Goal: Task Accomplishment & Management: Manage account settings

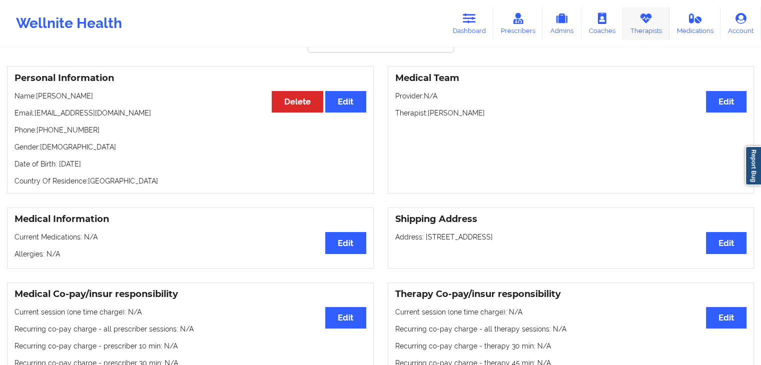
click at [649, 26] on link "Therapists" at bounding box center [646, 23] width 47 height 33
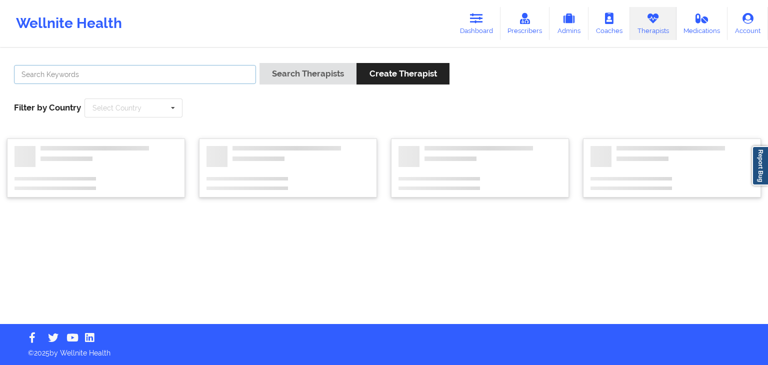
click at [97, 75] on input "text" at bounding box center [135, 74] width 242 height 19
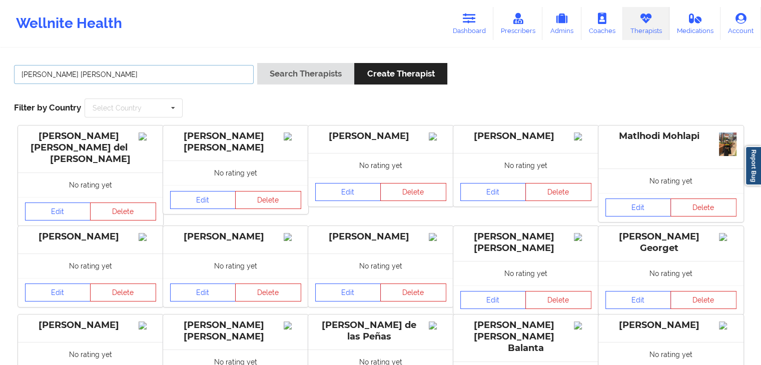
click at [257, 63] on button "Search Therapists" at bounding box center [305, 74] width 97 height 22
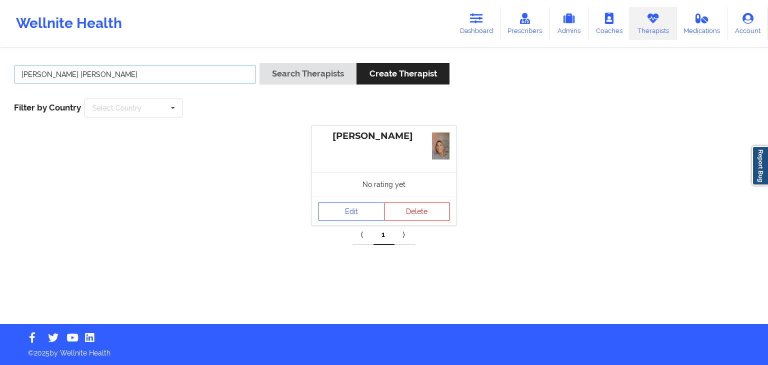
drag, startPoint x: 162, startPoint y: 79, endPoint x: 14, endPoint y: 79, distance: 147.5
click at [14, 79] on input "[PERSON_NAME] [PERSON_NAME]" at bounding box center [135, 74] width 242 height 19
type input "[PERSON_NAME]"
click at [260, 63] on button "Search Therapists" at bounding box center [308, 74] width 97 height 22
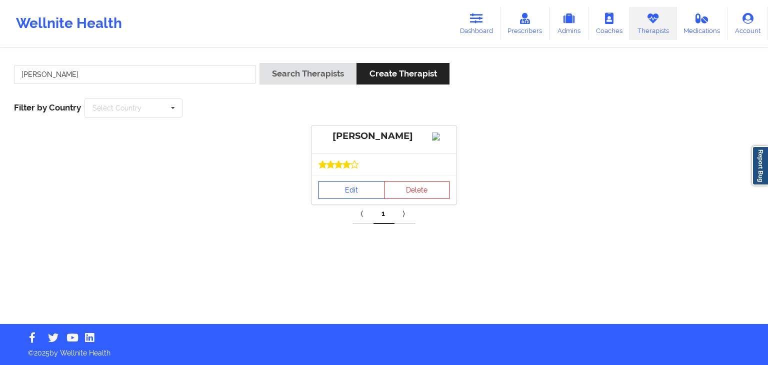
click at [341, 199] on link "Edit" at bounding box center [352, 190] width 66 height 18
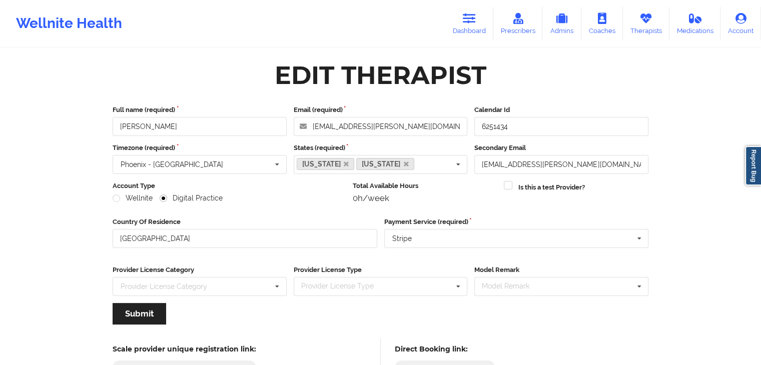
scroll to position [83, 0]
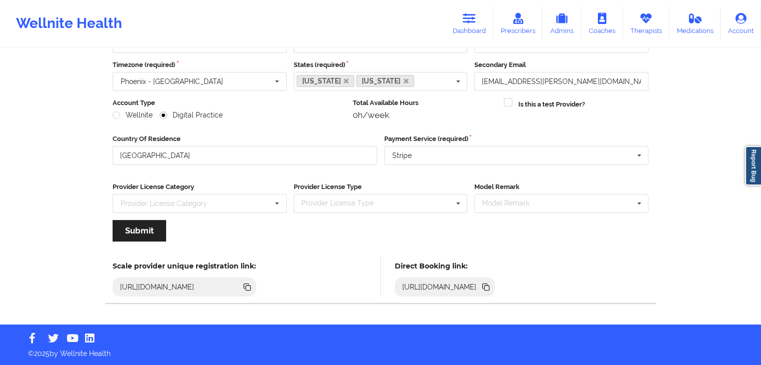
click at [489, 286] on icon at bounding box center [486, 288] width 5 height 5
click at [491, 288] on icon at bounding box center [485, 287] width 11 height 11
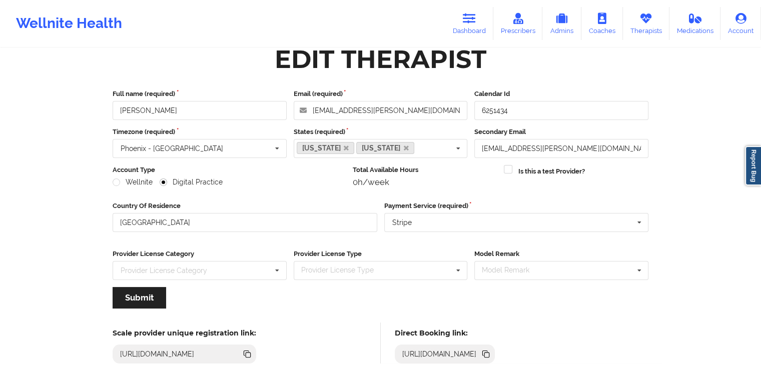
scroll to position [0, 0]
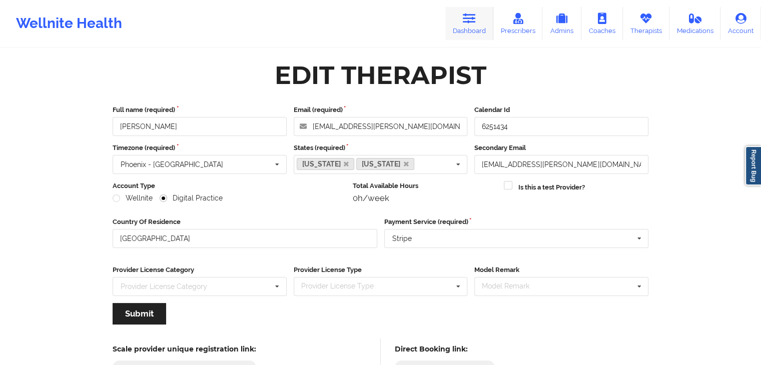
click at [468, 19] on icon at bounding box center [469, 18] width 13 height 11
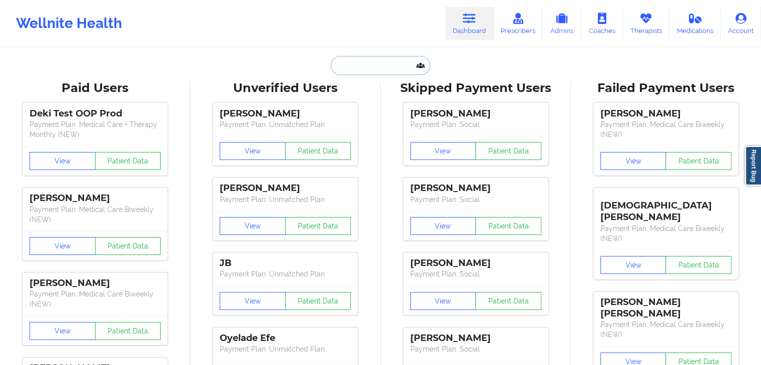
click at [354, 64] on input "text" at bounding box center [380, 65] width 99 height 19
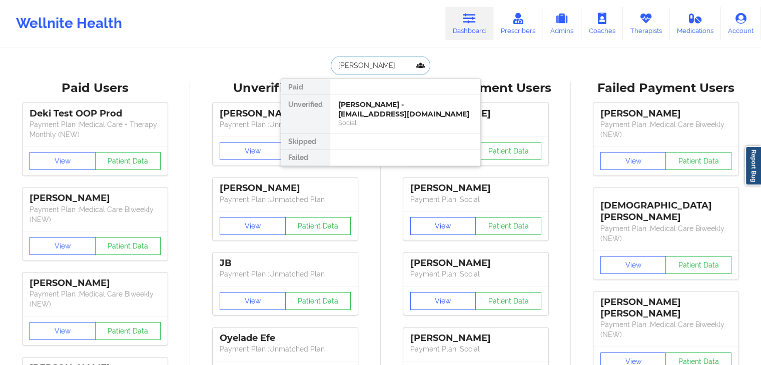
type input "[PERSON_NAME]"
click at [374, 99] on div "[PERSON_NAME] - [EMAIL_ADDRESS][DOMAIN_NAME] Social" at bounding box center [405, 114] width 150 height 39
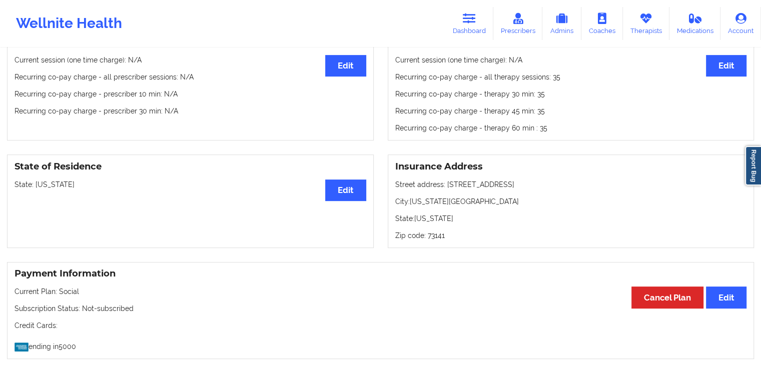
scroll to position [309, 0]
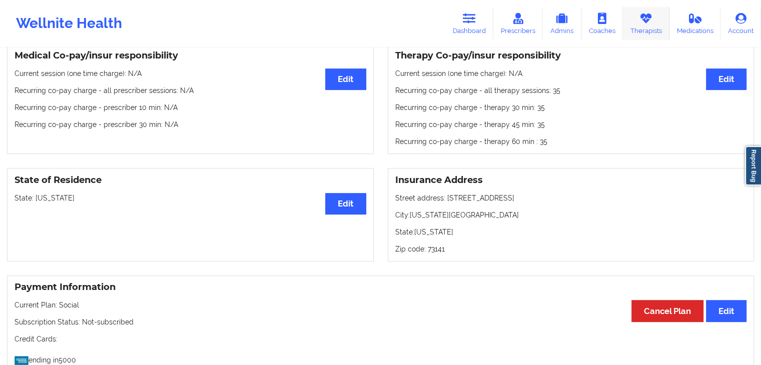
click at [633, 35] on link "Therapists" at bounding box center [646, 23] width 47 height 33
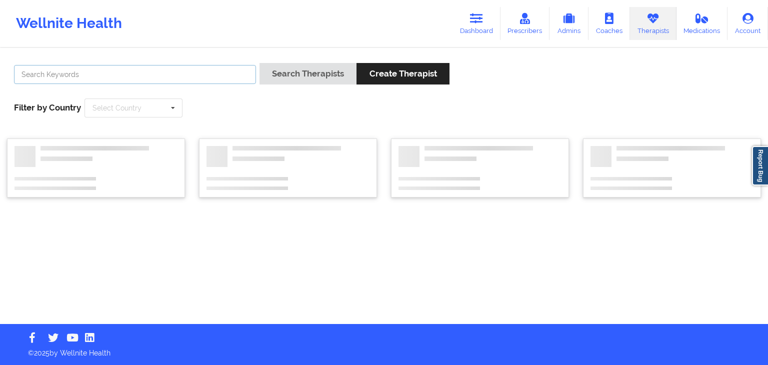
click at [197, 75] on input "text" at bounding box center [135, 74] width 242 height 19
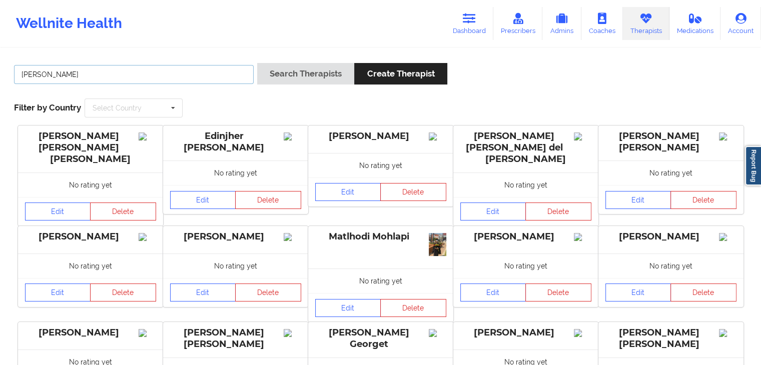
type input "[PERSON_NAME]"
click at [257, 63] on button "Search Therapists" at bounding box center [305, 74] width 97 height 22
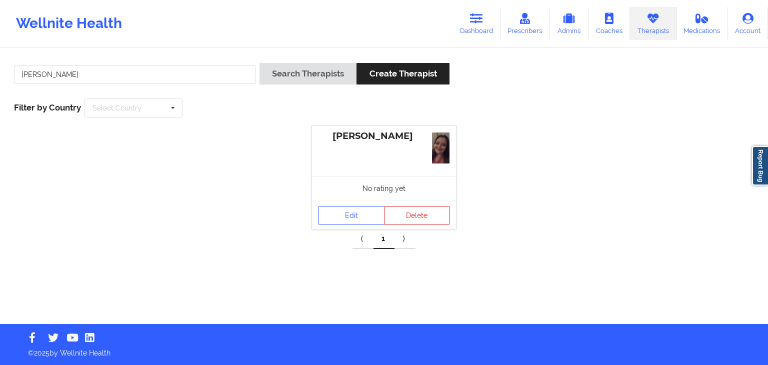
click at [359, 179] on div "No rating yet" at bounding box center [384, 188] width 145 height 25
click at [350, 215] on link "Edit" at bounding box center [352, 216] width 66 height 18
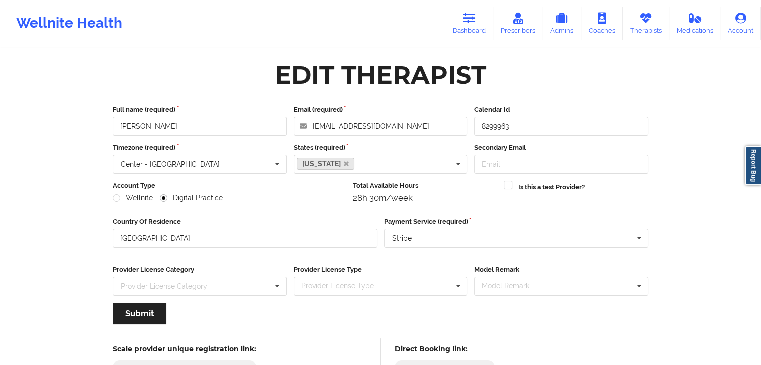
scroll to position [83, 0]
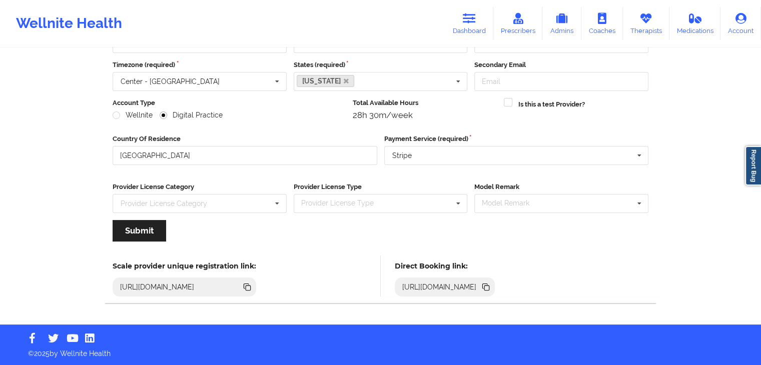
click at [489, 287] on icon at bounding box center [486, 288] width 5 height 5
click at [475, 26] on link "Dashboard" at bounding box center [469, 23] width 48 height 33
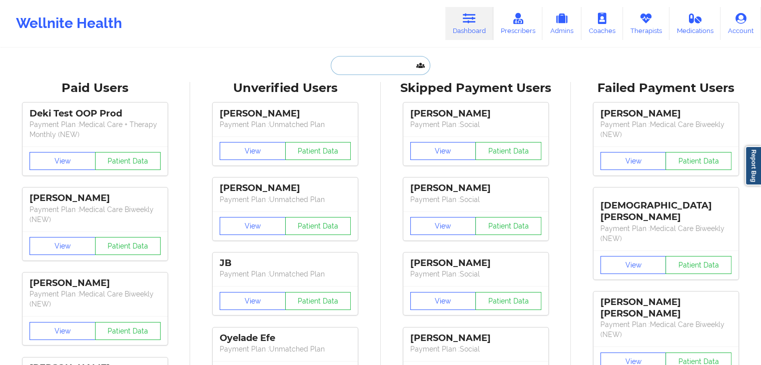
click at [349, 69] on input "text" at bounding box center [380, 65] width 99 height 19
paste input "[PERSON_NAME] [PERSON_NAME]"
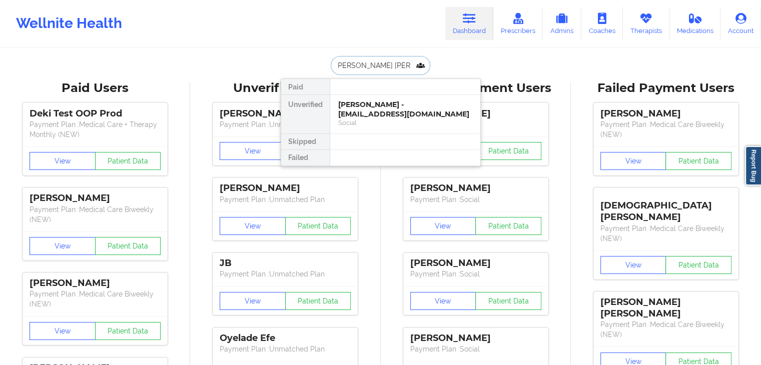
type input "[PERSON_NAME] [PERSON_NAME]"
click at [375, 114] on div "[PERSON_NAME] [PERSON_NAME] - [EMAIL_ADDRESS][DOMAIN_NAME]" at bounding box center [405, 109] width 134 height 19
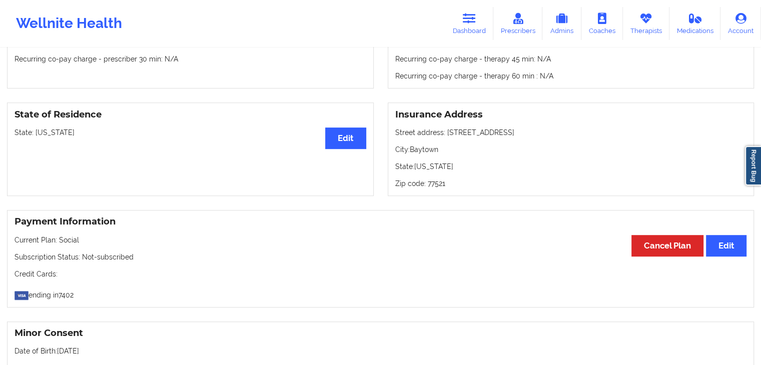
scroll to position [387, 0]
drag, startPoint x: 463, startPoint y: 14, endPoint x: 359, endPoint y: 42, distance: 107.4
click at [463, 14] on link "Dashboard" at bounding box center [469, 23] width 48 height 33
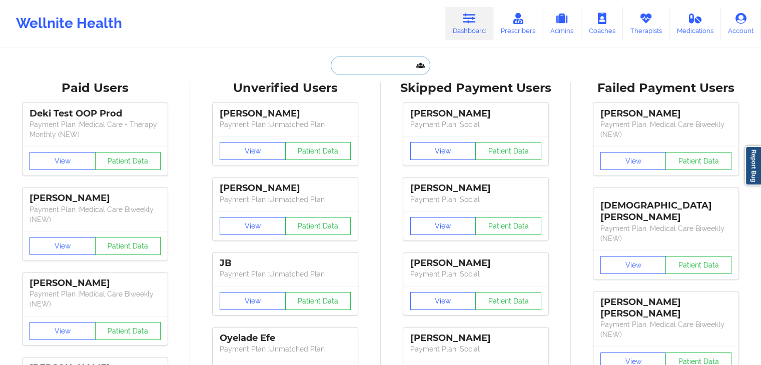
click at [365, 66] on input "text" at bounding box center [380, 65] width 99 height 19
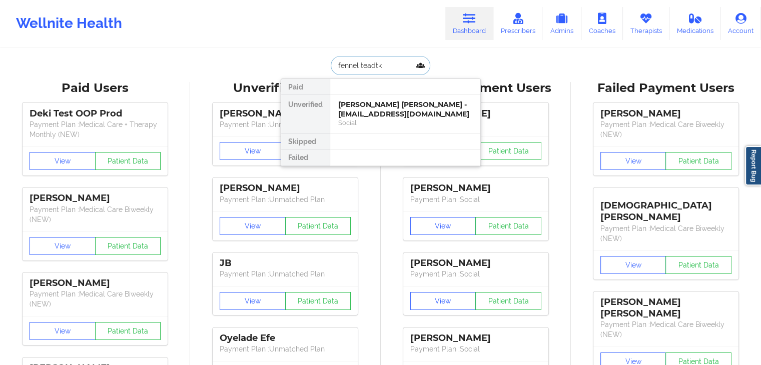
type input "fennel teadtke"
click at [387, 113] on div "Fennel Teadtke - [EMAIL_ADDRESS][DOMAIN_NAME]" at bounding box center [405, 109] width 134 height 19
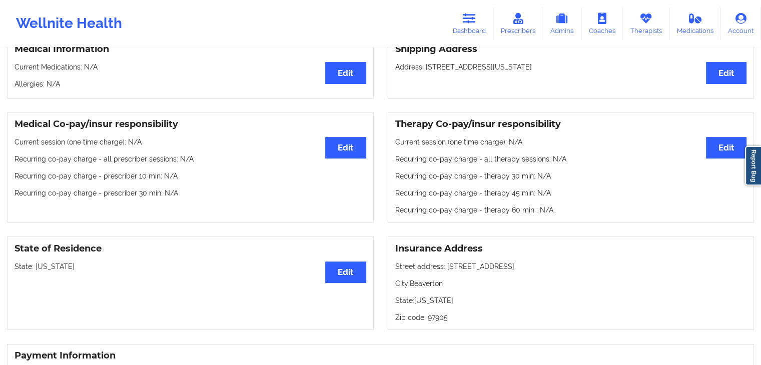
scroll to position [260, 0]
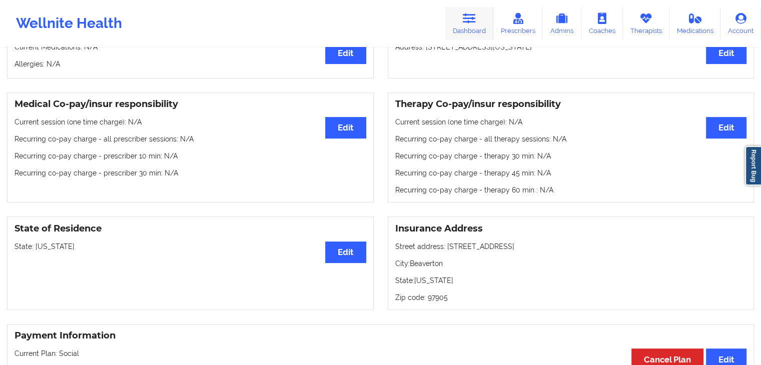
click at [479, 32] on link "Dashboard" at bounding box center [469, 23] width 48 height 33
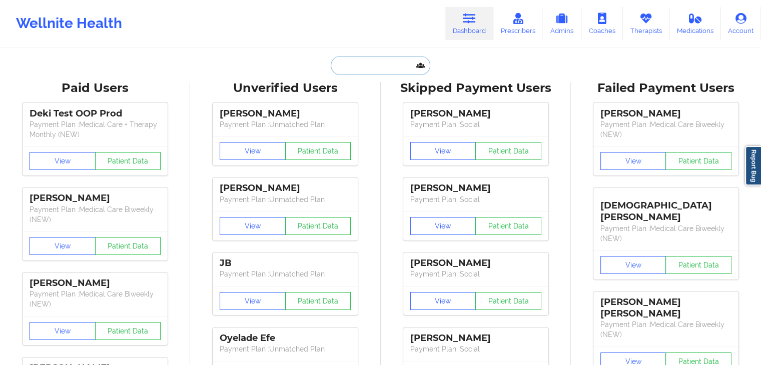
click at [341, 65] on input "text" at bounding box center [380, 65] width 99 height 19
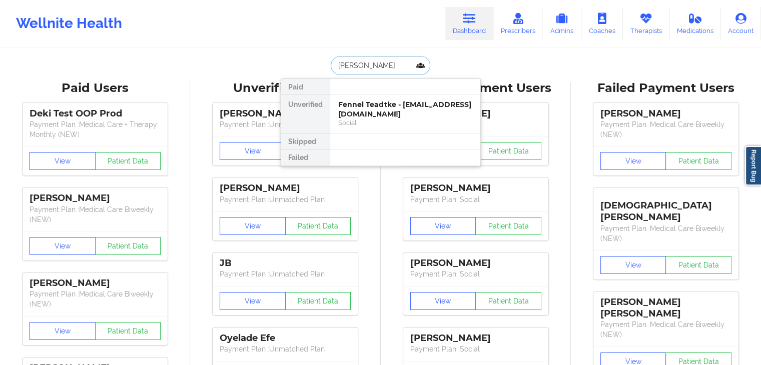
type input "[PERSON_NAME]"
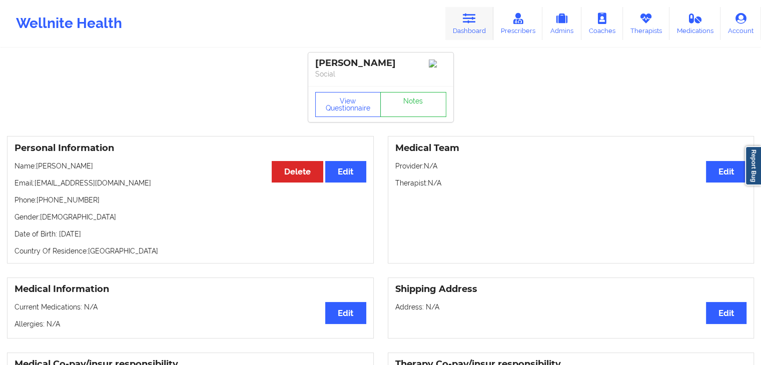
click at [467, 23] on icon at bounding box center [469, 18] width 13 height 11
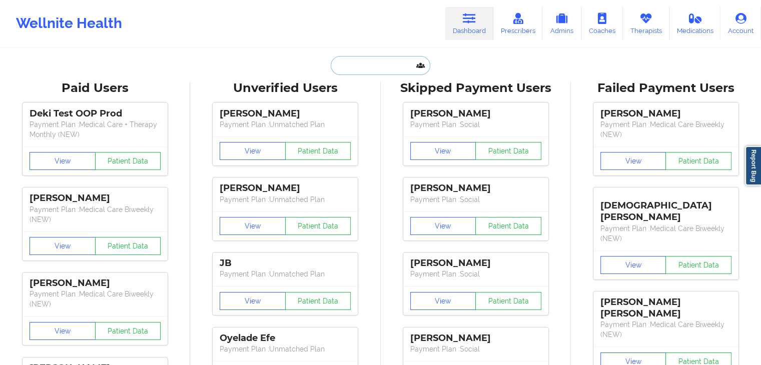
click at [357, 69] on input "text" at bounding box center [380, 65] width 99 height 19
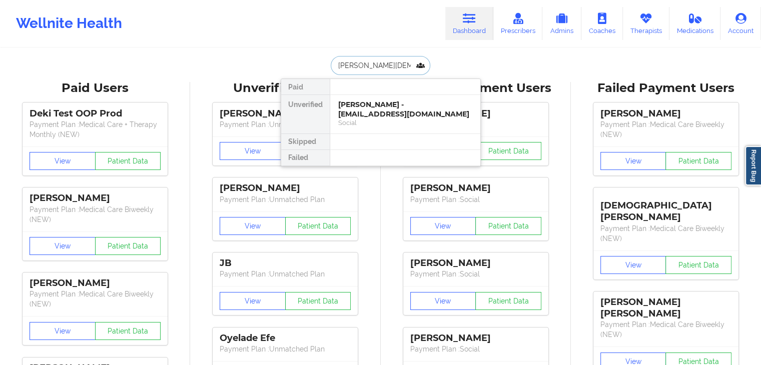
type input "[PERSON_NAME]"
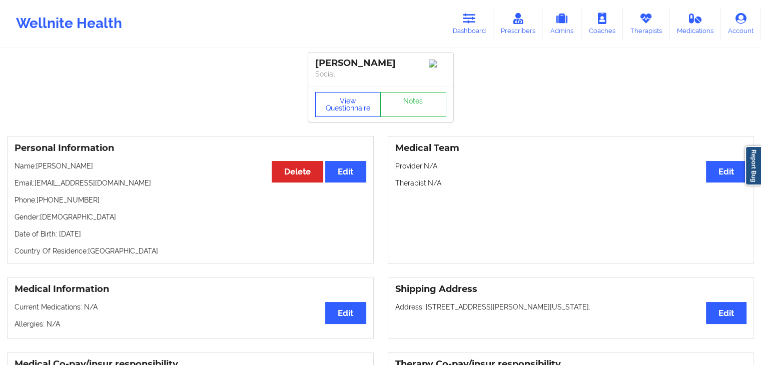
click at [336, 105] on button "View Questionnaire" at bounding box center [348, 104] width 66 height 25
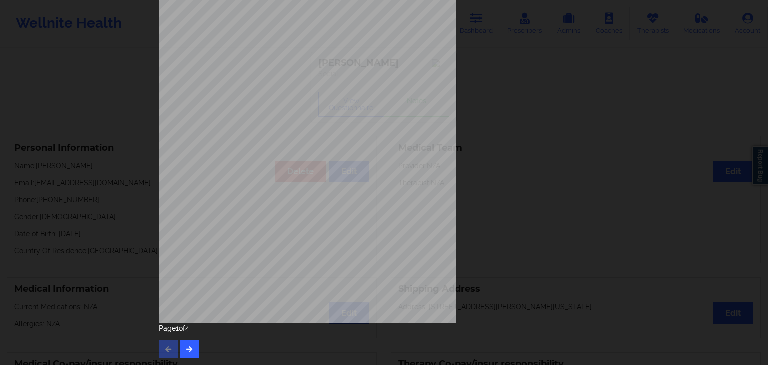
scroll to position [112, 0]
click at [186, 352] on icon "button" at bounding box center [190, 349] width 9 height 6
click at [190, 341] on button "button" at bounding box center [190, 349] width 20 height 18
click at [182, 347] on button "button" at bounding box center [190, 349] width 20 height 18
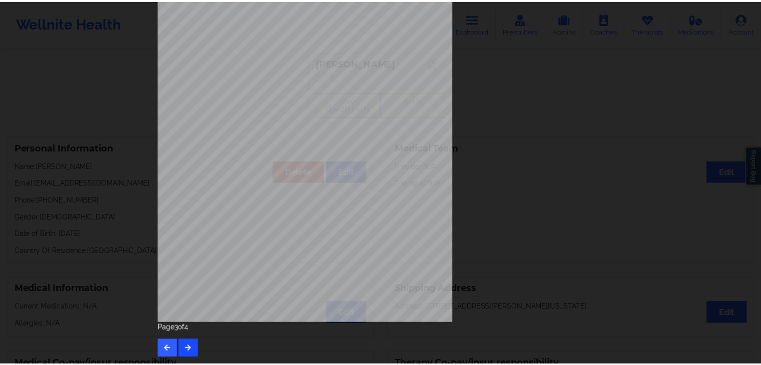
scroll to position [0, 0]
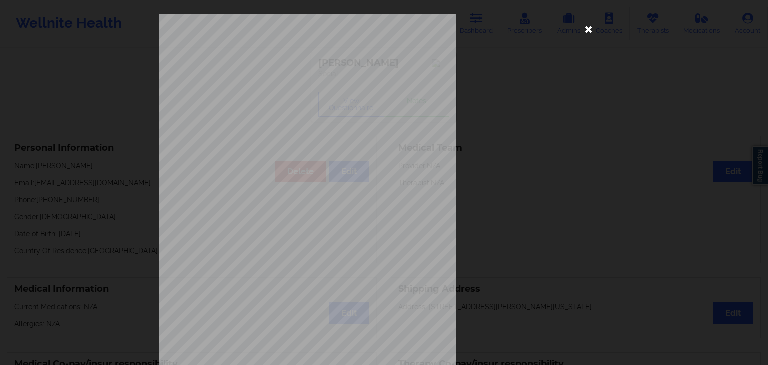
click at [587, 28] on icon at bounding box center [589, 29] width 16 height 16
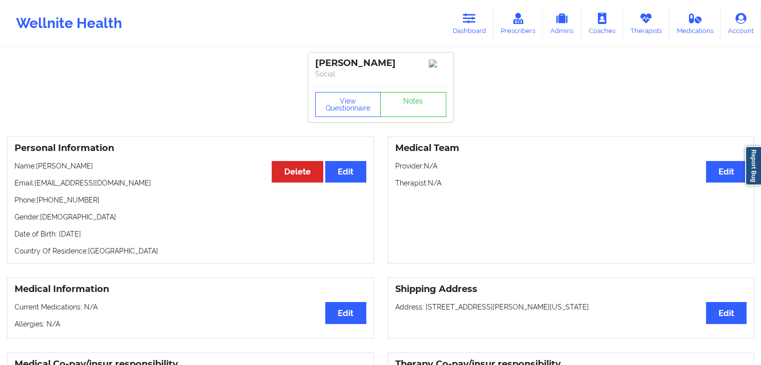
drag, startPoint x: 461, startPoint y: 31, endPoint x: 419, endPoint y: 39, distance: 43.3
click at [461, 31] on link "Dashboard" at bounding box center [469, 23] width 48 height 33
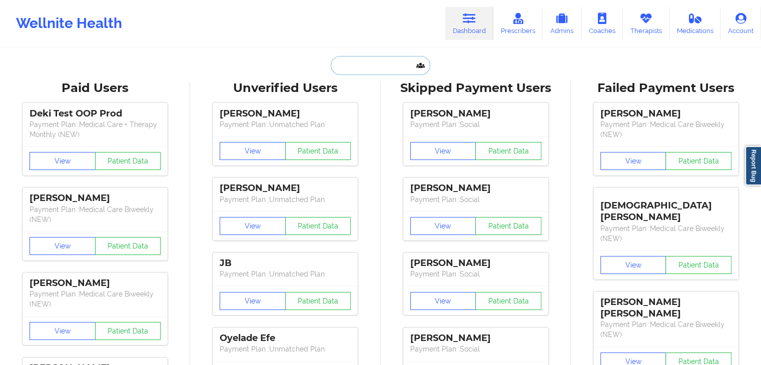
click at [346, 63] on input "text" at bounding box center [380, 65] width 99 height 19
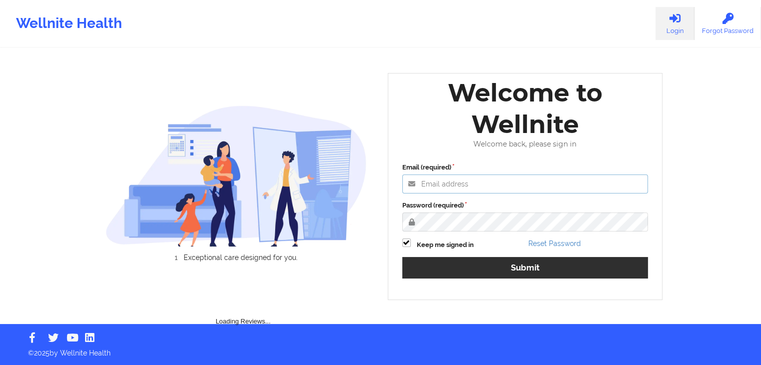
type input "fariha@wellnite.com"
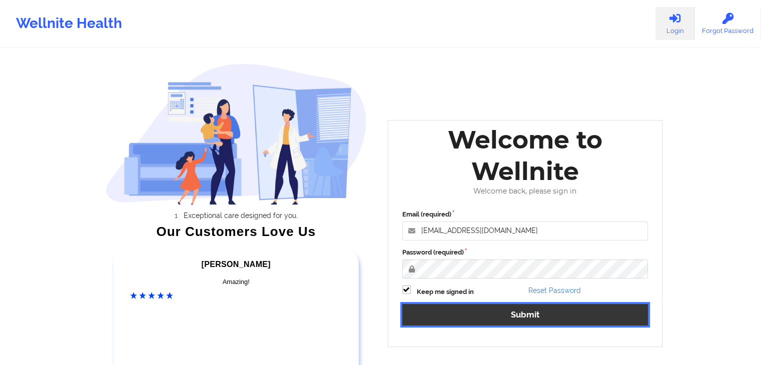
click at [424, 313] on button "Submit" at bounding box center [525, 315] width 246 height 22
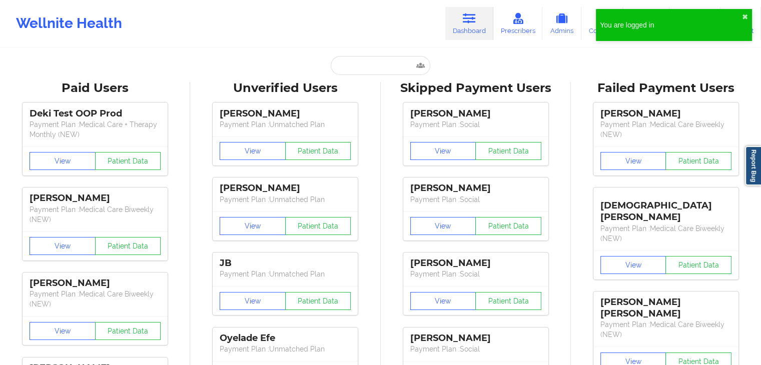
click at [361, 73] on input "text" at bounding box center [380, 65] width 99 height 19
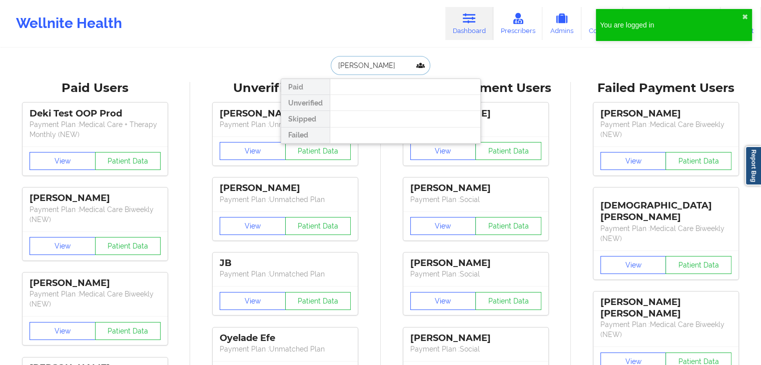
type input "thomas lue"
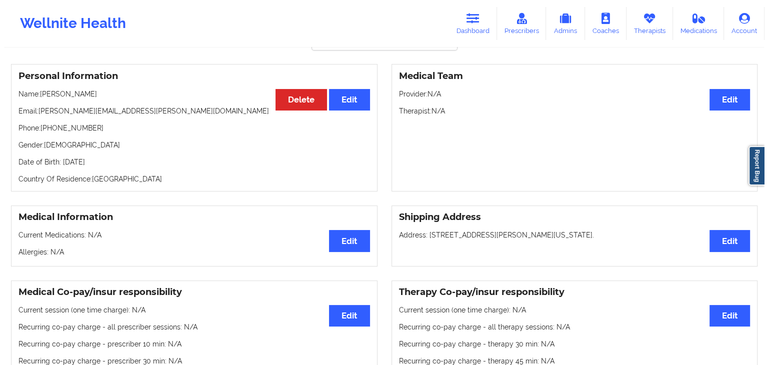
scroll to position [1, 0]
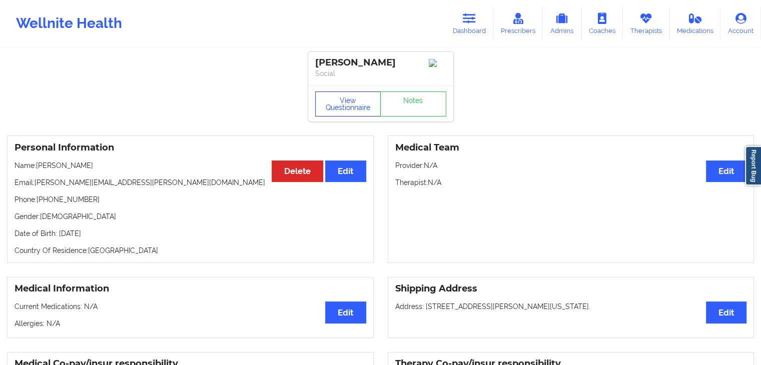
click at [350, 113] on button "View Questionnaire" at bounding box center [348, 104] width 66 height 25
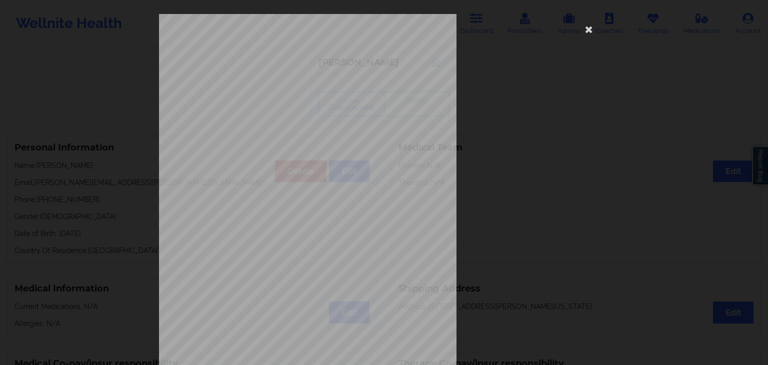
click at [279, 220] on span "Please tell us your shipping address" at bounding box center [304, 222] width 84 height 6
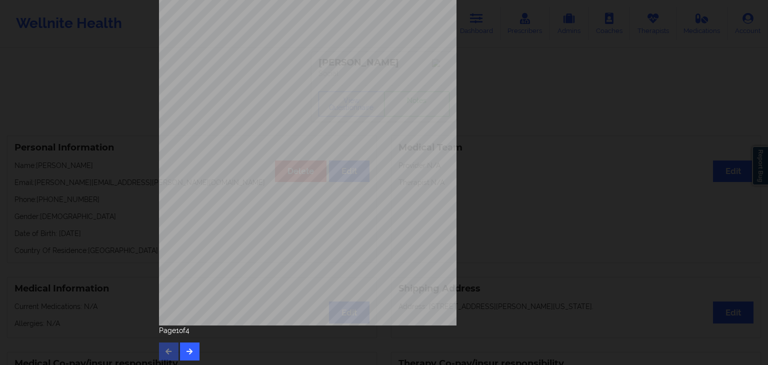
scroll to position [112, 0]
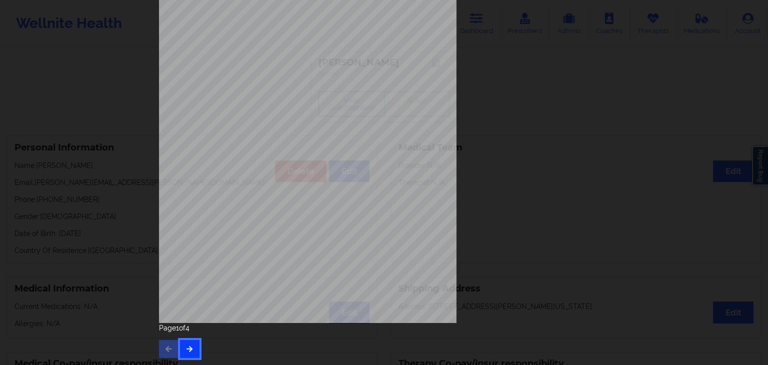
click at [190, 352] on icon "button" at bounding box center [190, 349] width 9 height 6
click at [197, 348] on div "Page 2 of 4" at bounding box center [384, 340] width 450 height 35
click at [190, 348] on icon "button" at bounding box center [190, 349] width 9 height 6
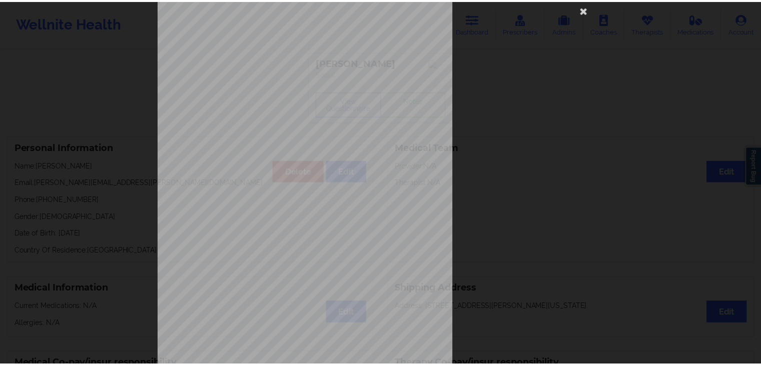
scroll to position [40, 0]
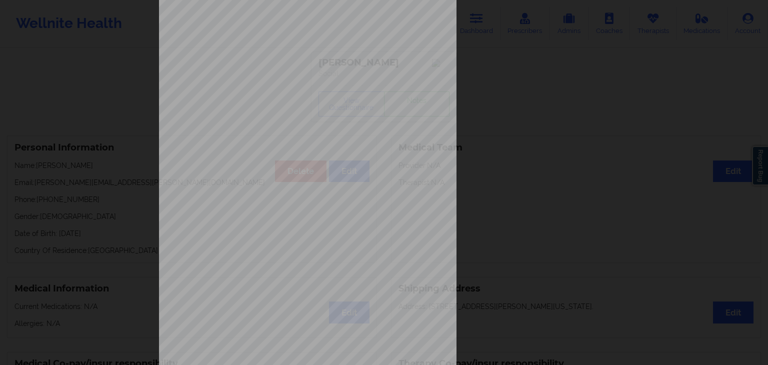
click at [576, 91] on div "Have you ever suf fered from seizures or have you been treated with anti-seizur…" at bounding box center [384, 184] width 450 height 421
drag, startPoint x: 760, startPoint y: 108, endPoint x: 768, endPoint y: 56, distance: 53.0
click at [768, 56] on div "Have you ever suf fered from seizures or have you been treated with anti-seizur…" at bounding box center [384, 182] width 768 height 365
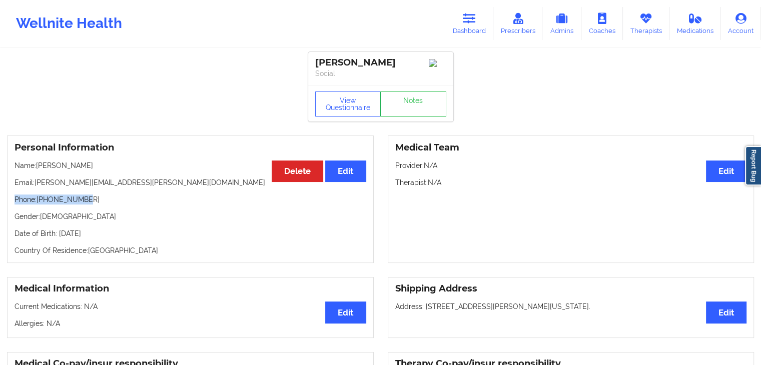
drag, startPoint x: 14, startPoint y: 201, endPoint x: 84, endPoint y: 202, distance: 70.5
click at [84, 202] on div "Personal Information Edit Delete Name: Thomas Luecke Email: luecke.tom@gmail.co…" at bounding box center [190, 200] width 367 height 128
copy p "Phone: +13124156863"
click at [480, 21] on link "Dashboard" at bounding box center [469, 23] width 48 height 33
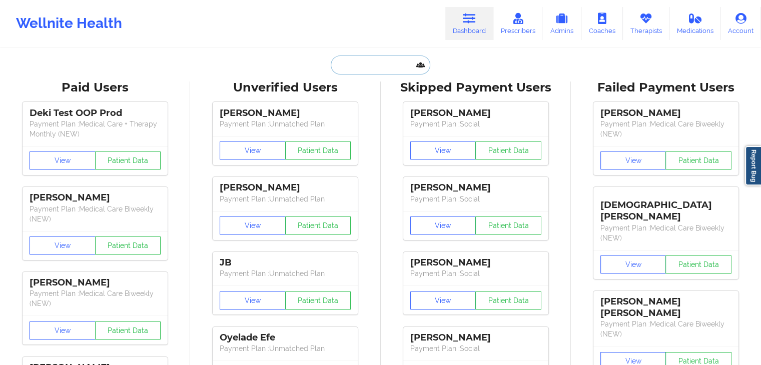
click at [357, 69] on input "text" at bounding box center [380, 65] width 99 height 19
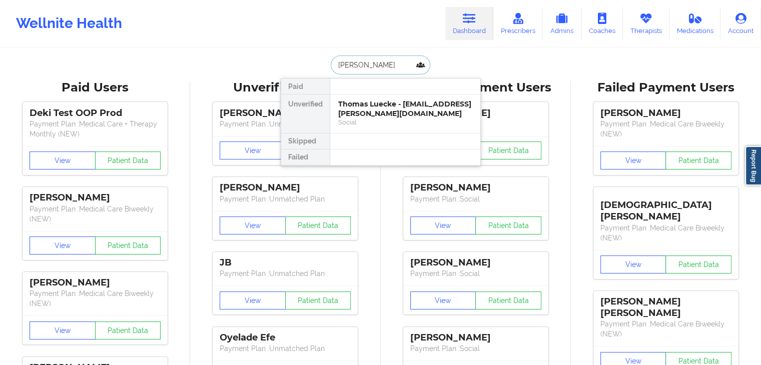
type input "tevin will"
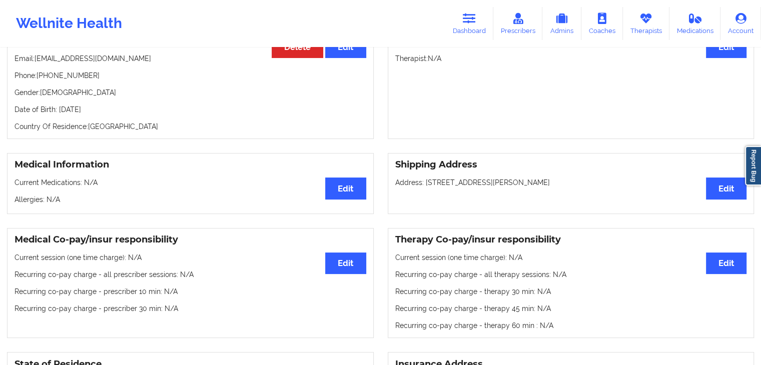
scroll to position [121, 0]
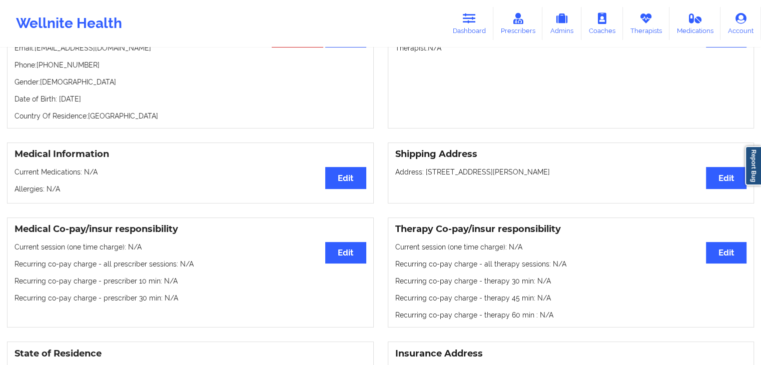
scroll to position [139, 0]
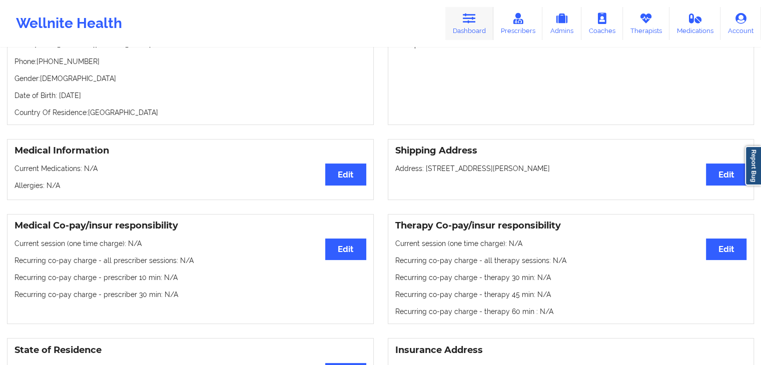
click at [453, 26] on link "Dashboard" at bounding box center [469, 23] width 48 height 33
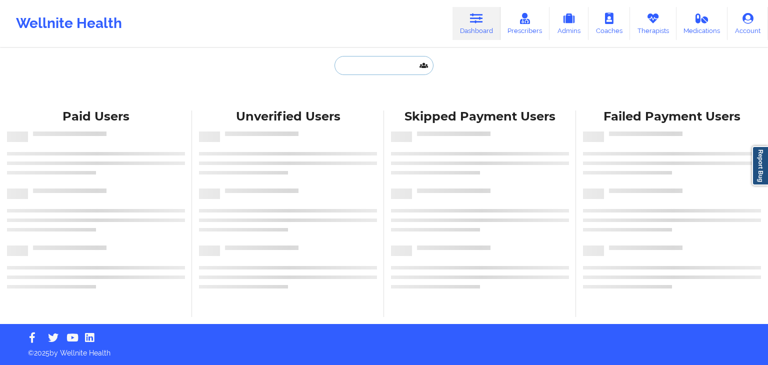
click at [353, 68] on input "text" at bounding box center [384, 65] width 99 height 19
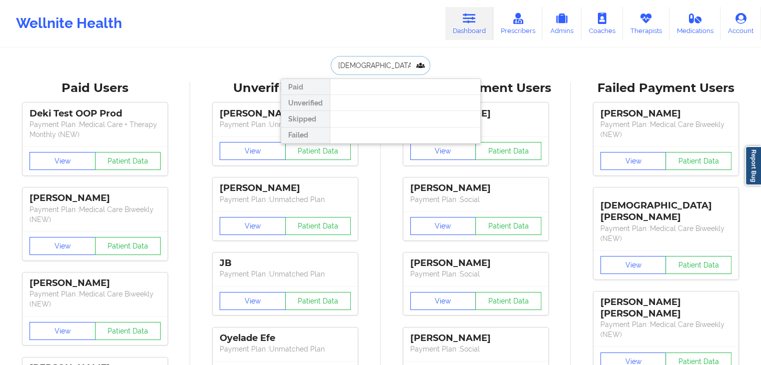
type input "kristen cobb"
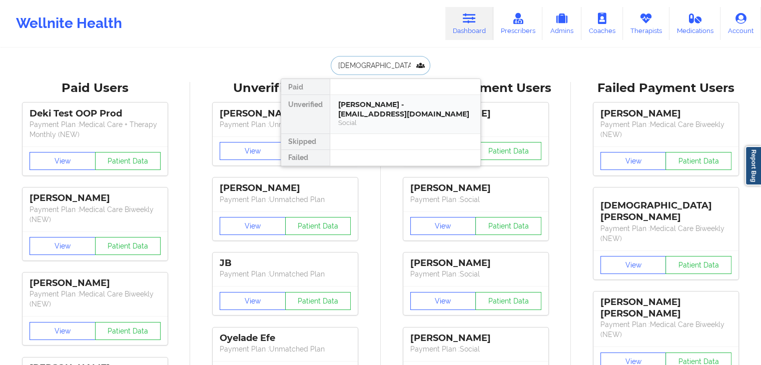
click at [368, 108] on div "Kristen Cobb - kristencobb17@outlook.com" at bounding box center [405, 109] width 134 height 19
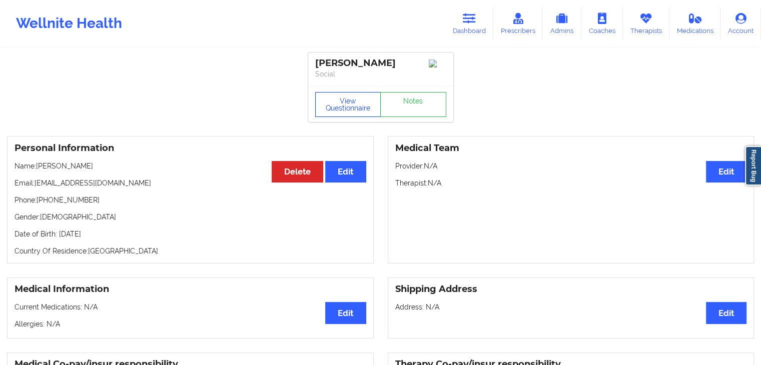
click at [349, 104] on button "View Questionnaire" at bounding box center [348, 104] width 66 height 25
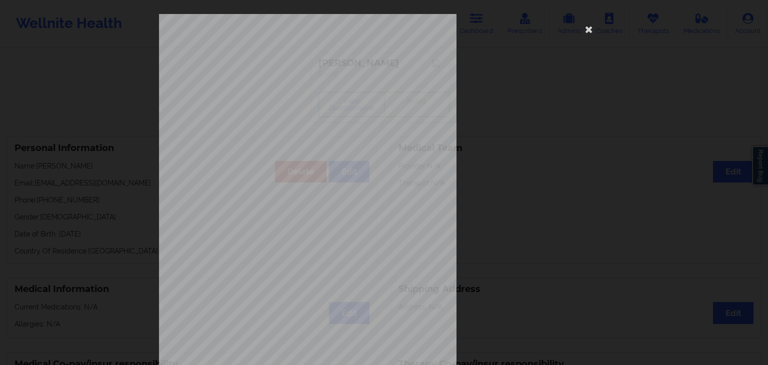
click at [300, 175] on span "Do you have any drug [MEDICAL_DATA] ?" at bounding box center [312, 178] width 100 height 6
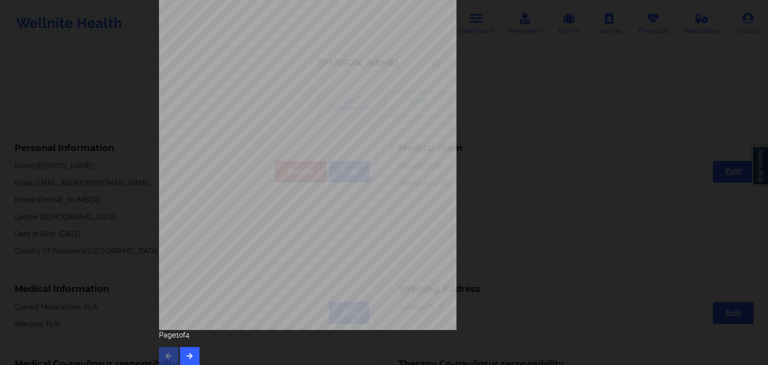
scroll to position [112, 0]
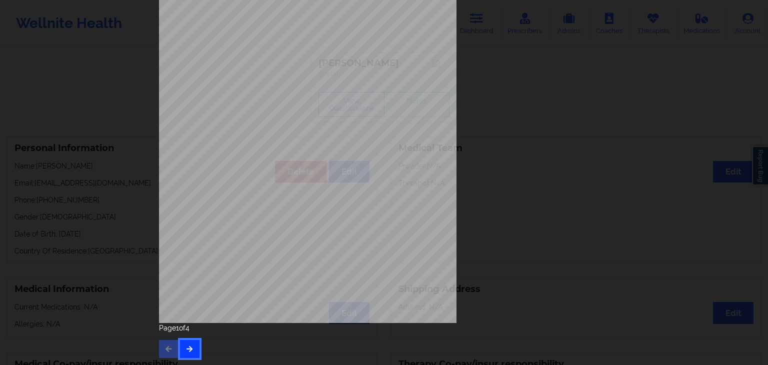
click at [189, 348] on icon "button" at bounding box center [190, 349] width 9 height 6
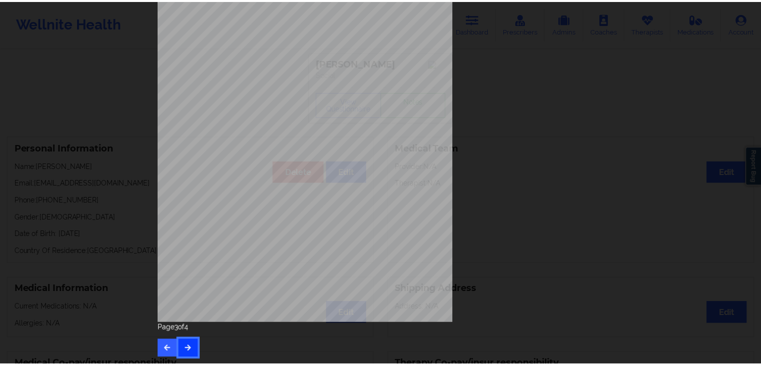
scroll to position [0, 0]
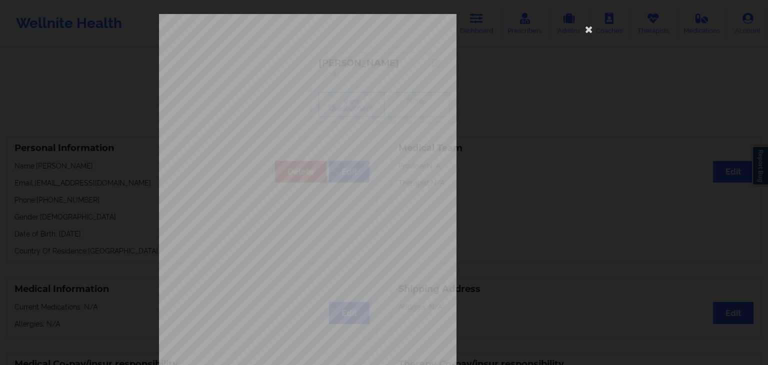
click at [603, 54] on div "commercial Insurance Member ID for patient 48576003 Insurance company name deta…" at bounding box center [384, 224] width 450 height 421
drag, startPoint x: 688, startPoint y: 124, endPoint x: 586, endPoint y: 29, distance: 139.4
click at [586, 29] on div "commercial Insurance Member ID for patient 48576003 Insurance company name deta…" at bounding box center [384, 182] width 768 height 365
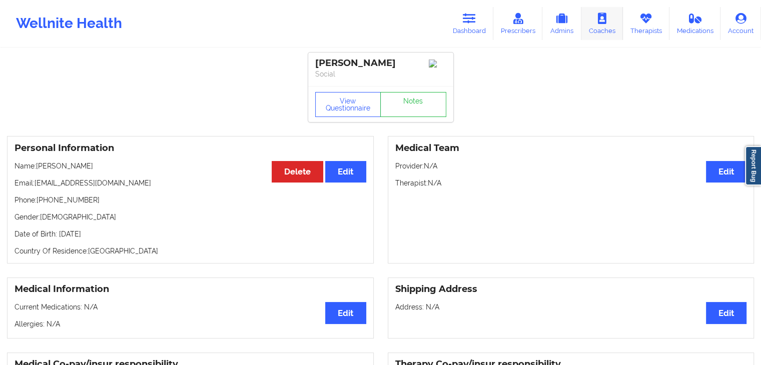
click at [586, 29] on link "Coaches" at bounding box center [602, 23] width 42 height 33
click at [137, 188] on p "Email: kristencobb17@outlook.com" at bounding box center [191, 183] width 352 height 10
drag, startPoint x: 14, startPoint y: 205, endPoint x: 97, endPoint y: 200, distance: 83.1
click at [97, 200] on div "Personal Information Edit Delete Name: Kristen Cobb Email: kristencobb17@outloo…" at bounding box center [190, 200] width 367 height 128
copy p "Phone: +15616142723"
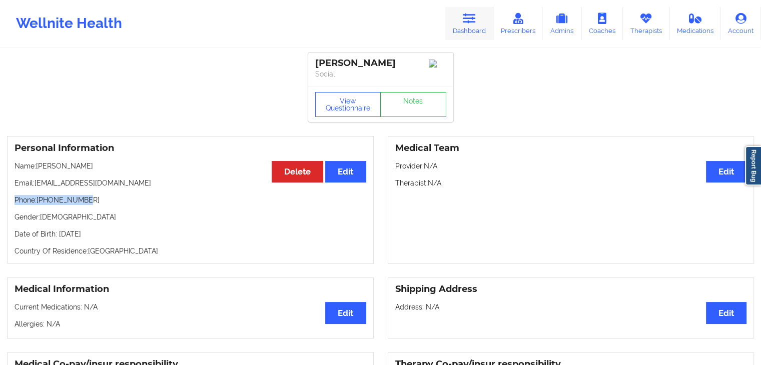
click at [466, 31] on link "Dashboard" at bounding box center [469, 23] width 48 height 33
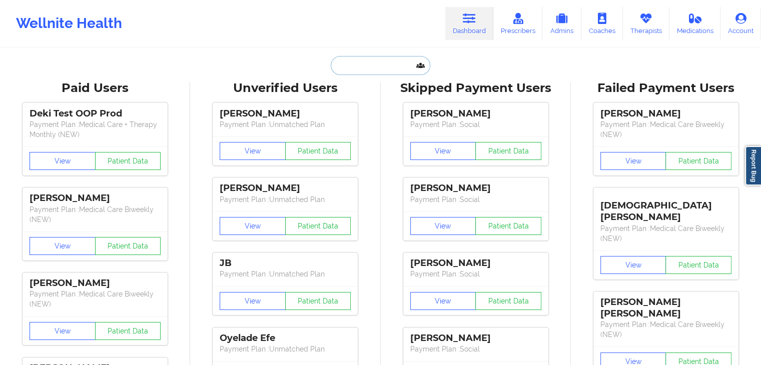
click at [340, 67] on input "text" at bounding box center [380, 65] width 99 height 19
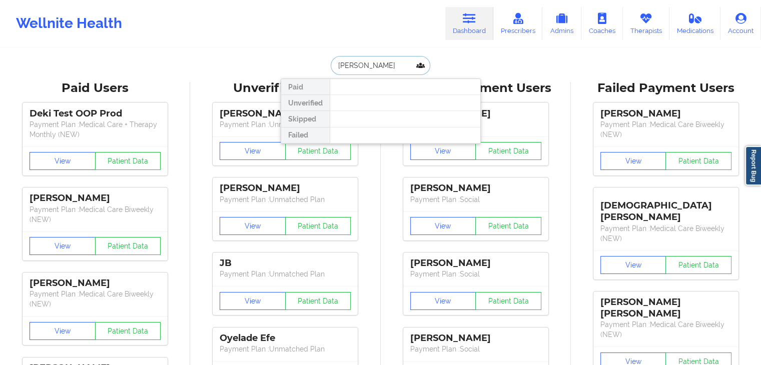
type input "shelby hernandez"
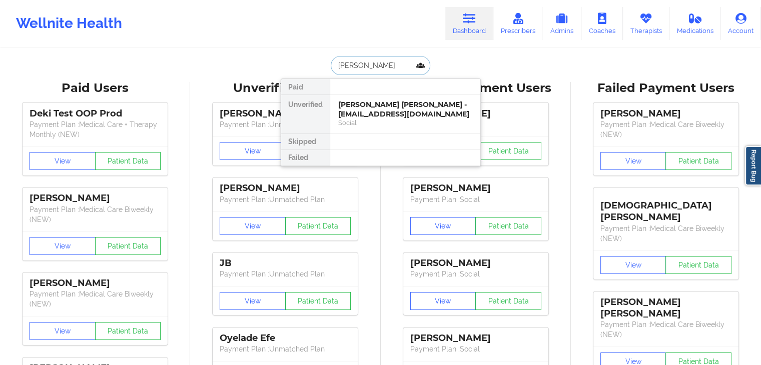
click at [370, 99] on div "Shelby Shelby Hernandez-Rivera - shelbyhrivera@gmail.com Social" at bounding box center [405, 114] width 150 height 39
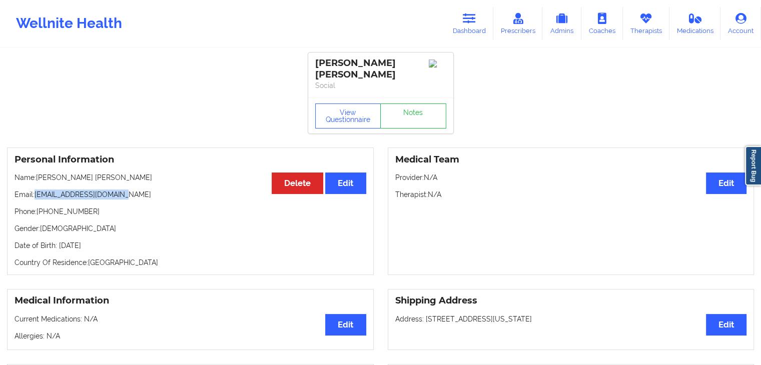
drag, startPoint x: 121, startPoint y: 192, endPoint x: 36, endPoint y: 195, distance: 85.1
click at [36, 195] on p "Email: shelbyhrivera@gmail.com" at bounding box center [191, 195] width 352 height 10
copy p "shelbyhrivera@gmail.com"
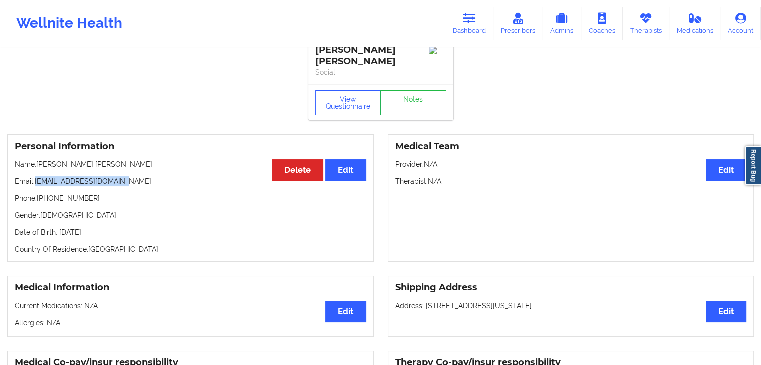
scroll to position [2, 0]
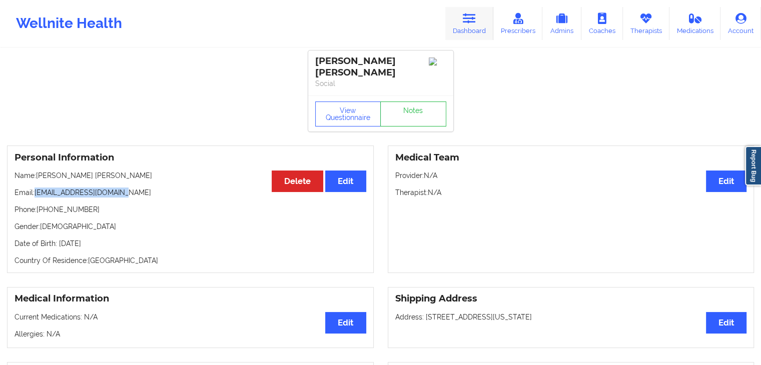
click at [464, 13] on icon at bounding box center [469, 18] width 13 height 11
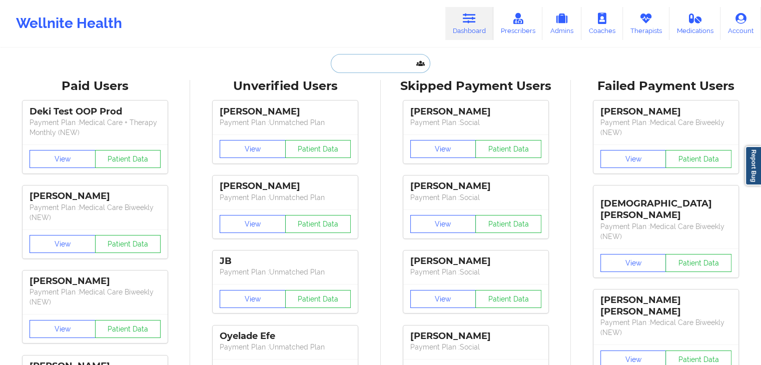
click at [342, 69] on input "text" at bounding box center [380, 63] width 99 height 19
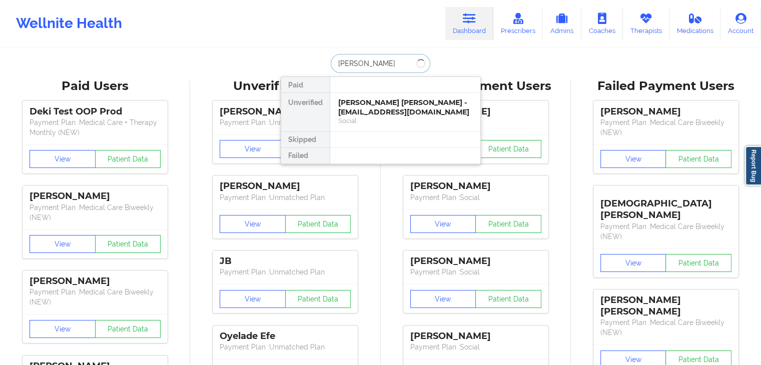
type input "stephanie beckett"
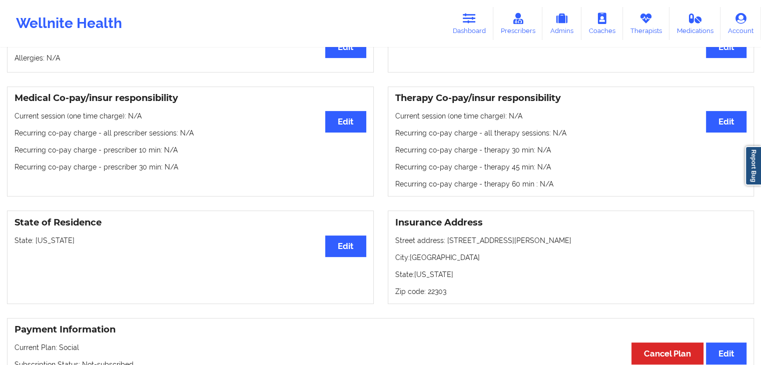
scroll to position [242, 0]
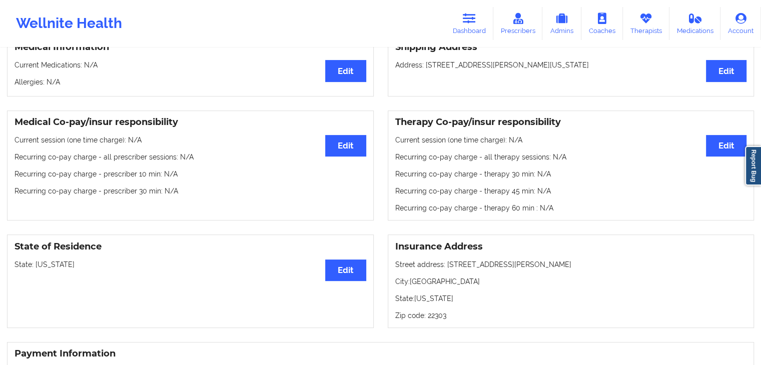
click at [481, 119] on h3 "Therapy Co-pay/insur responsibility" at bounding box center [571, 123] width 352 height 12
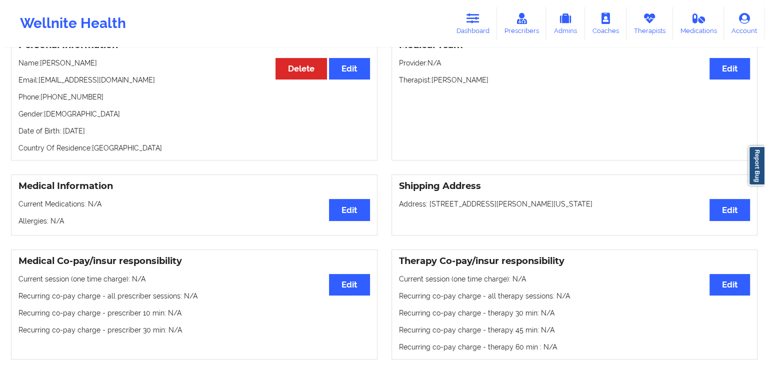
scroll to position [22, 0]
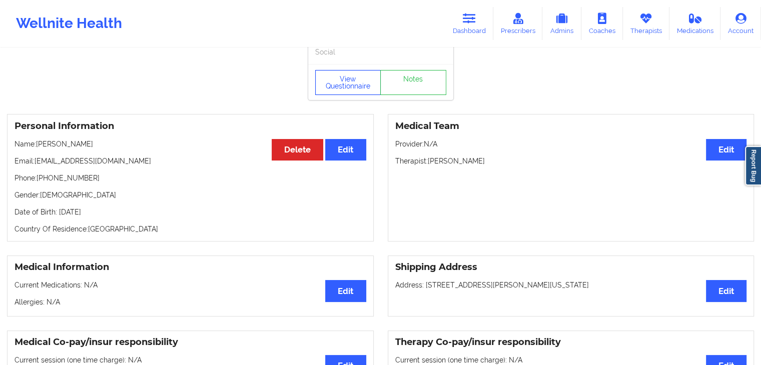
click at [350, 85] on button "View Questionnaire" at bounding box center [348, 82] width 66 height 25
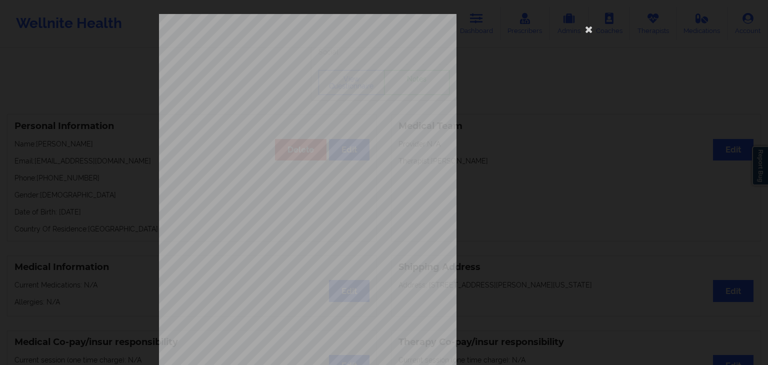
click at [351, 154] on span "Are you pregnant, breastfeeding or [MEDICAL_DATA] ? (Check all that apply)" at bounding box center [352, 156] width 180 height 6
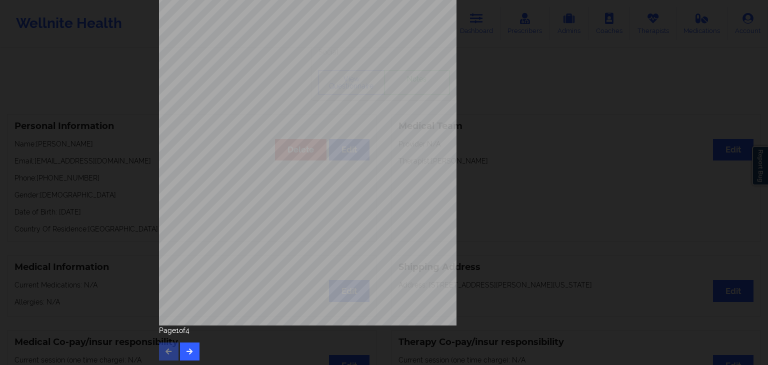
scroll to position [112, 0]
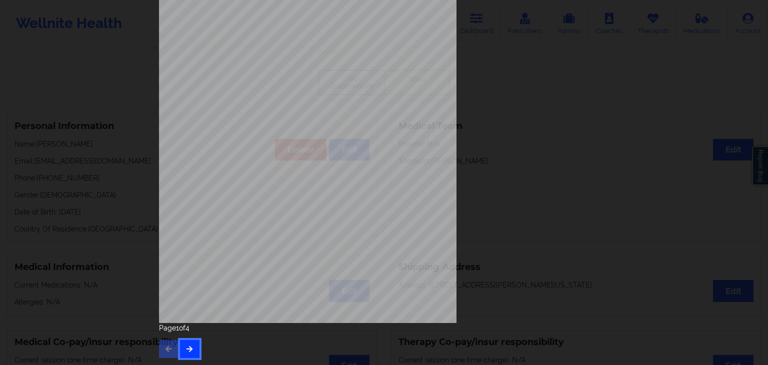
click at [187, 355] on button "button" at bounding box center [190, 349] width 20 height 18
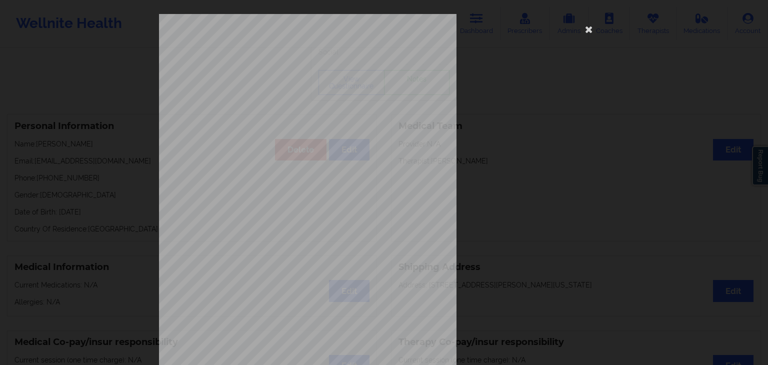
click at [271, 280] on span "have been moving a lot more than usual" at bounding box center [313, 280] width 94 height 6
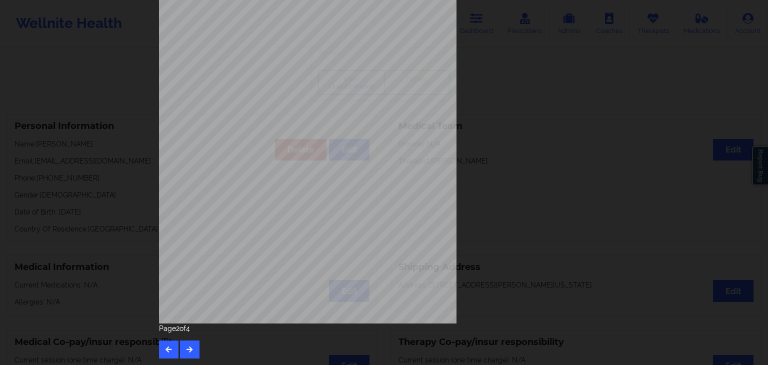
scroll to position [112, 0]
click at [186, 353] on button "button" at bounding box center [190, 349] width 20 height 18
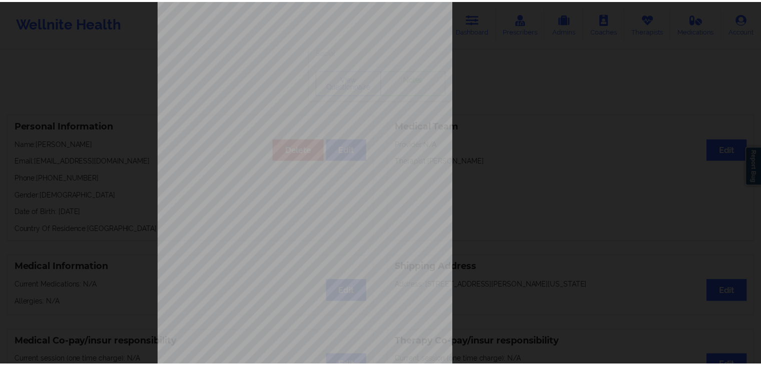
scroll to position [0, 0]
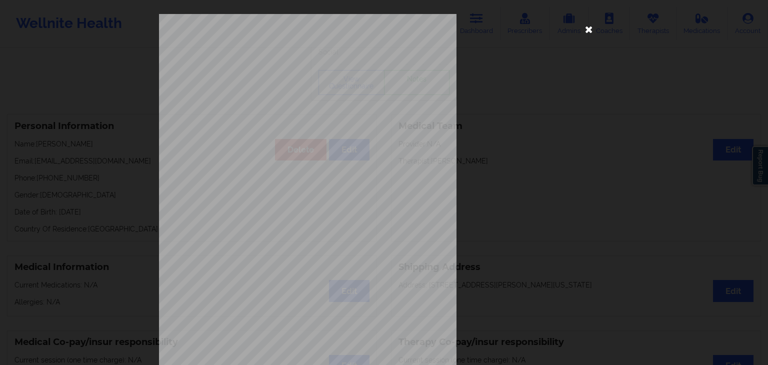
click at [582, 32] on icon at bounding box center [589, 29] width 16 height 16
